Goal: Check status

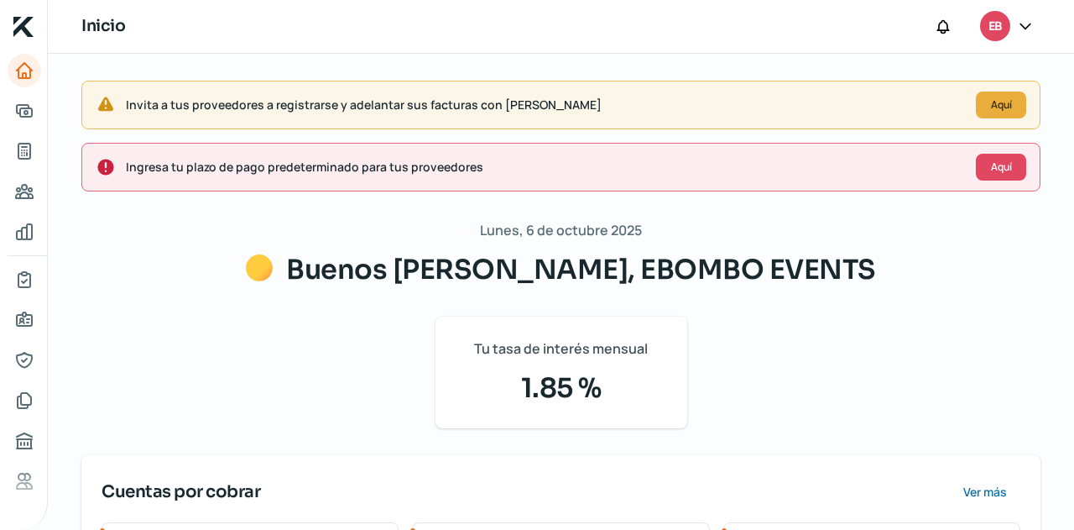
scroll to position [351, 0]
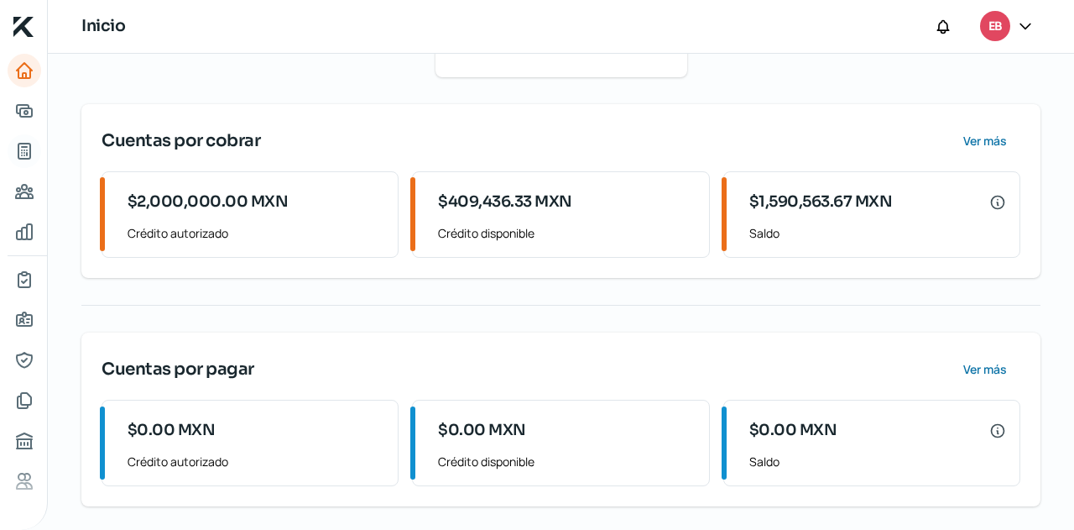
click at [17, 152] on icon "Tus créditos" at bounding box center [24, 151] width 20 height 20
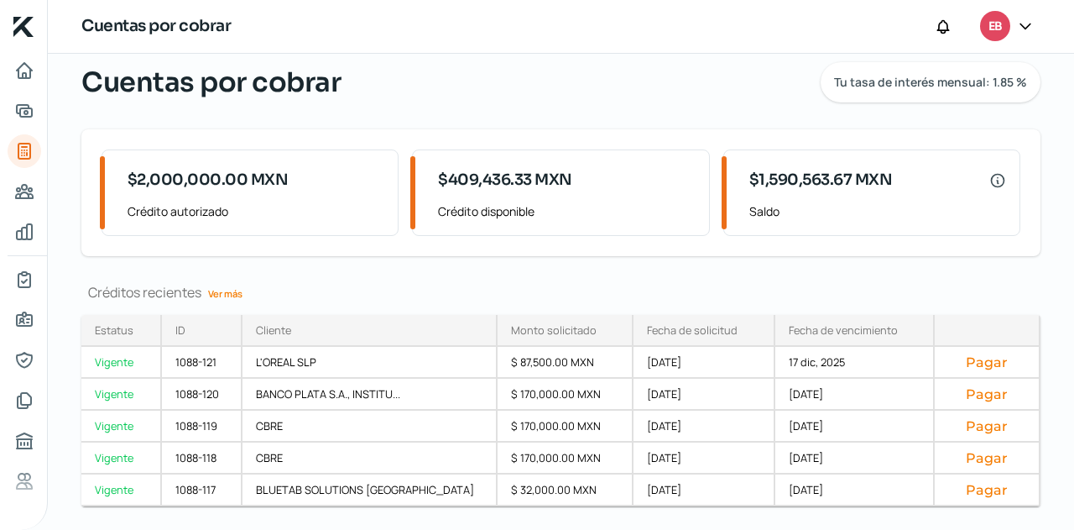
scroll to position [92, 0]
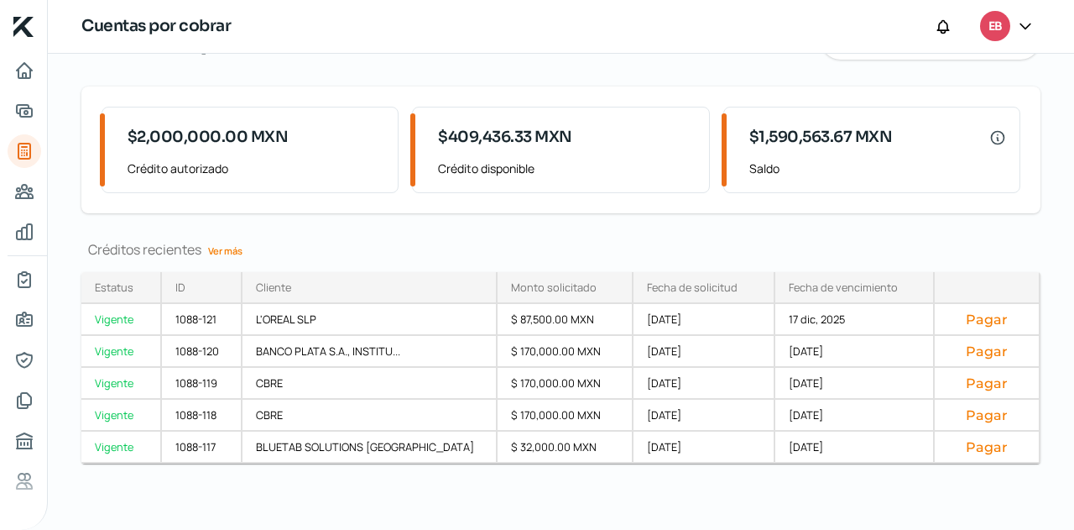
click at [224, 253] on link "Ver más" at bounding box center [225, 251] width 48 height 26
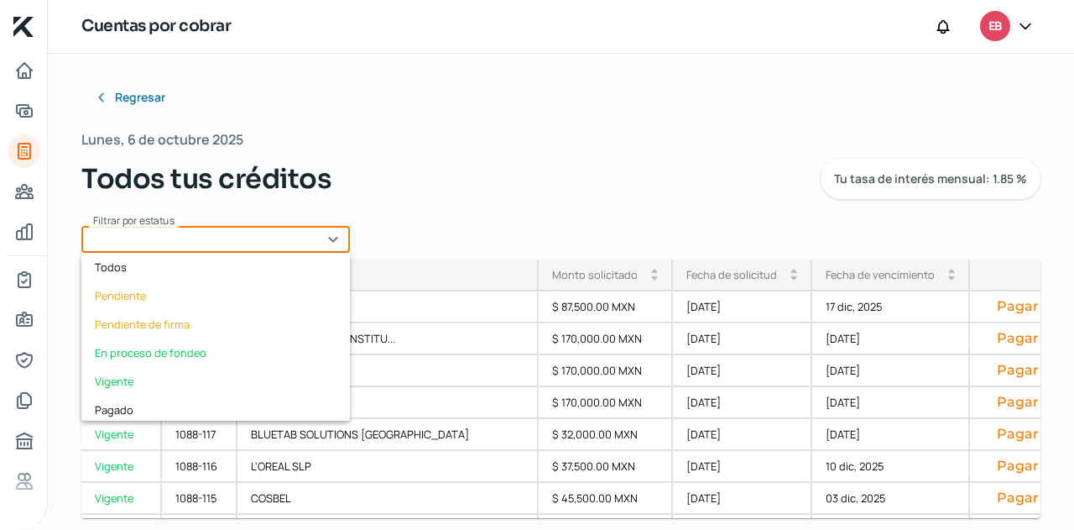
click at [344, 251] on input "text" at bounding box center [215, 239] width 269 height 27
click at [201, 369] on div "Vigente" at bounding box center [215, 381] width 269 height 29
type input "Vigente"
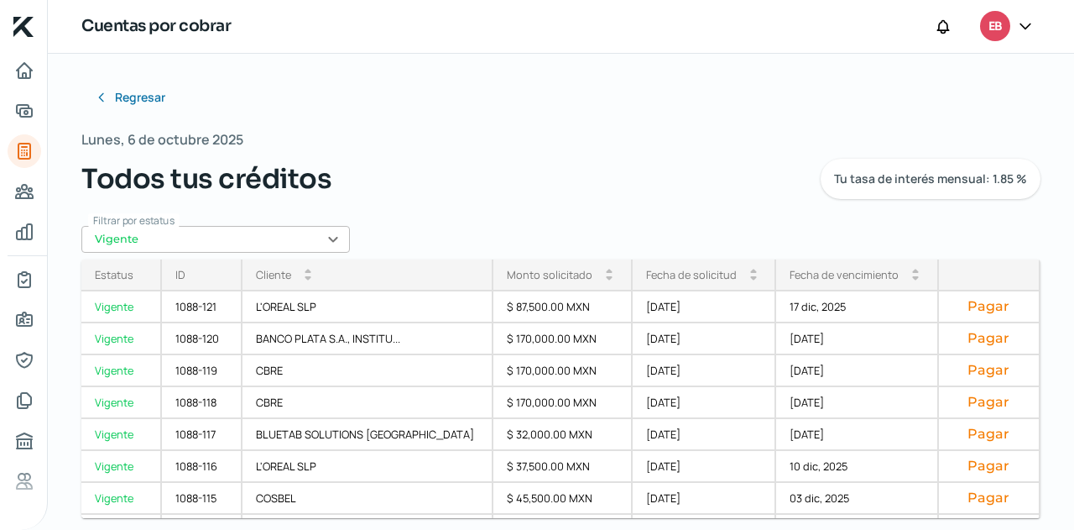
click at [833, 282] on div "Fecha de vencimiento arrow_drop_up arrow_drop_down" at bounding box center [857, 275] width 163 height 32
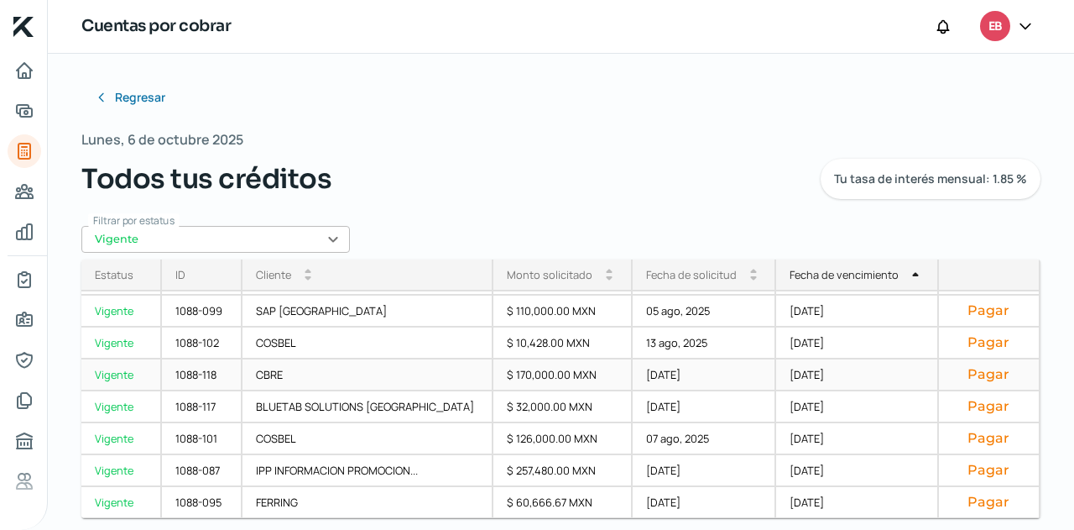
scroll to position [15, 0]
